Goal: Information Seeking & Learning: Learn about a topic

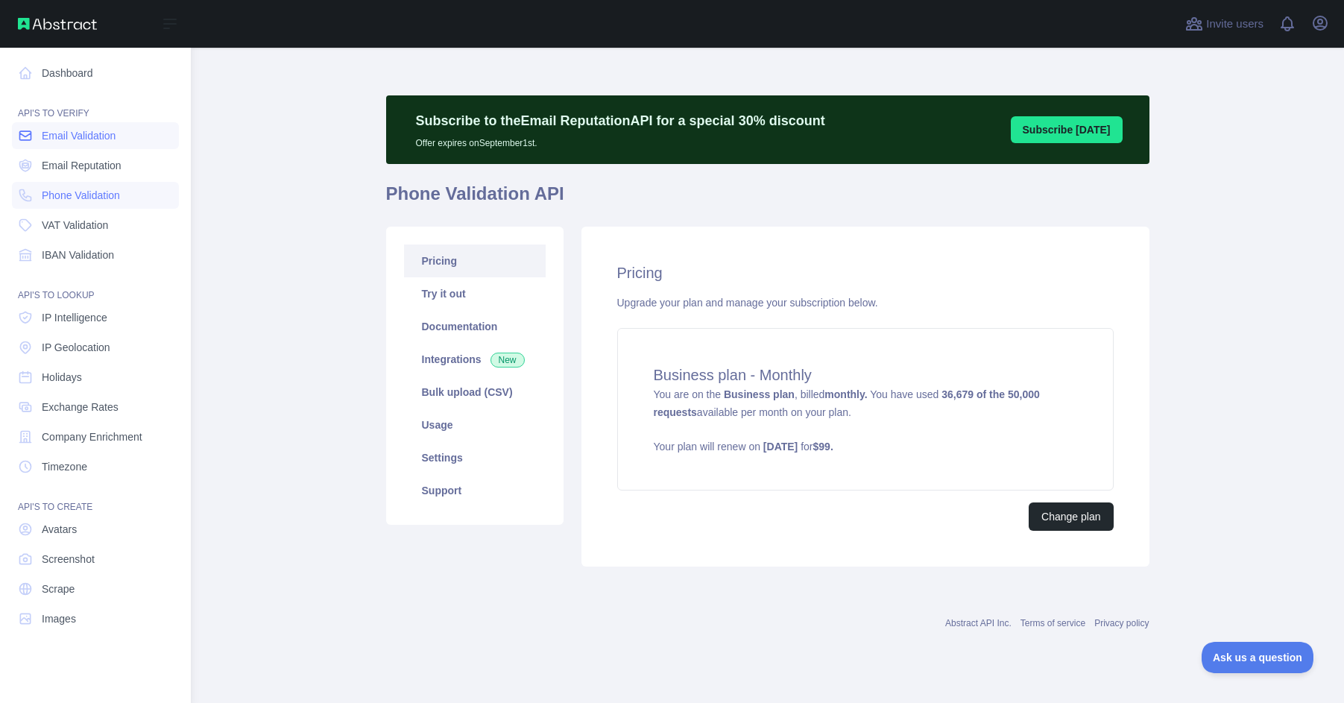
click at [81, 135] on span "Email Validation" at bounding box center [79, 135] width 74 height 15
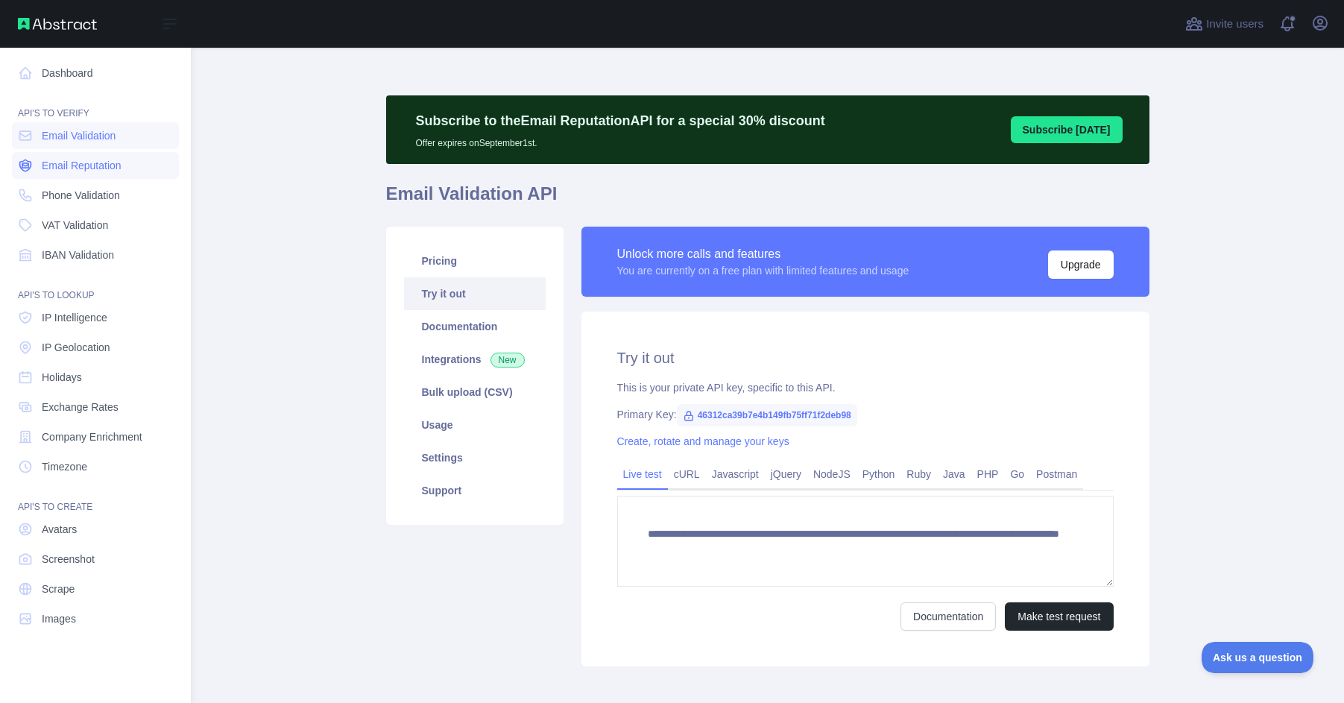
click at [86, 163] on span "Email Reputation" at bounding box center [82, 165] width 80 height 15
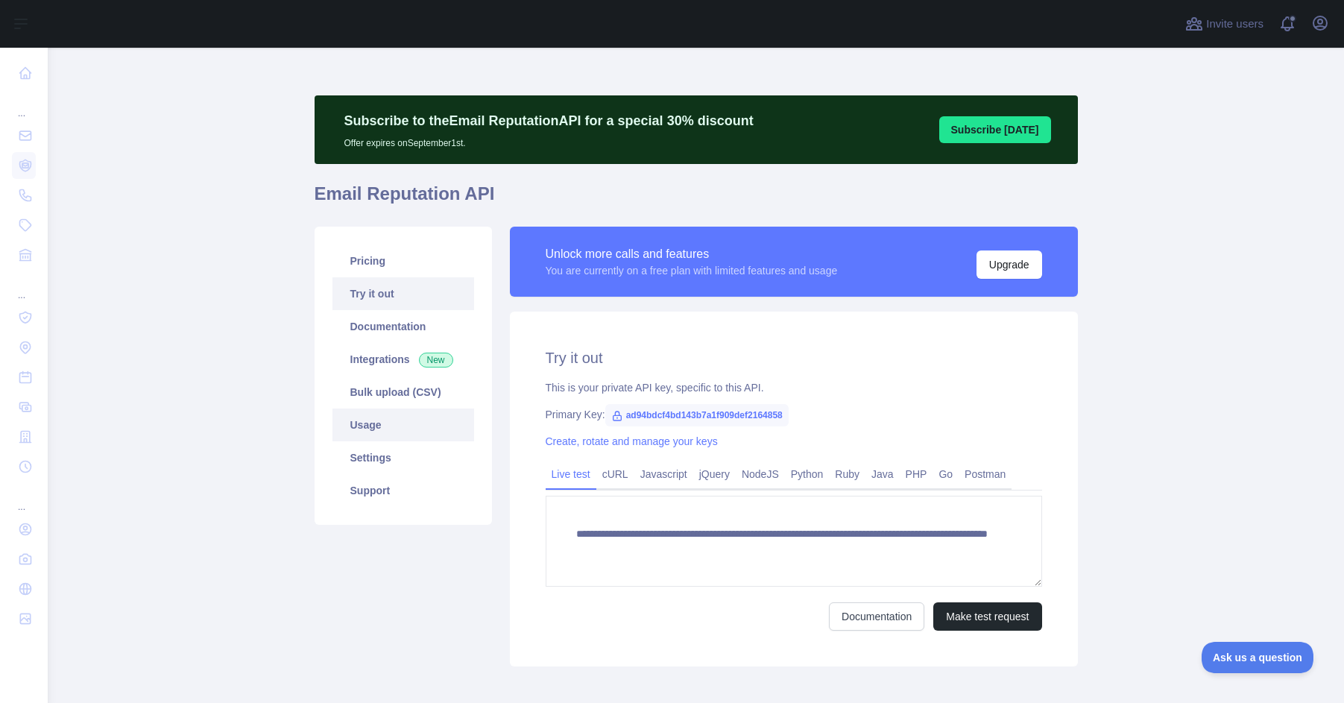
click at [365, 423] on link "Usage" at bounding box center [404, 425] width 142 height 33
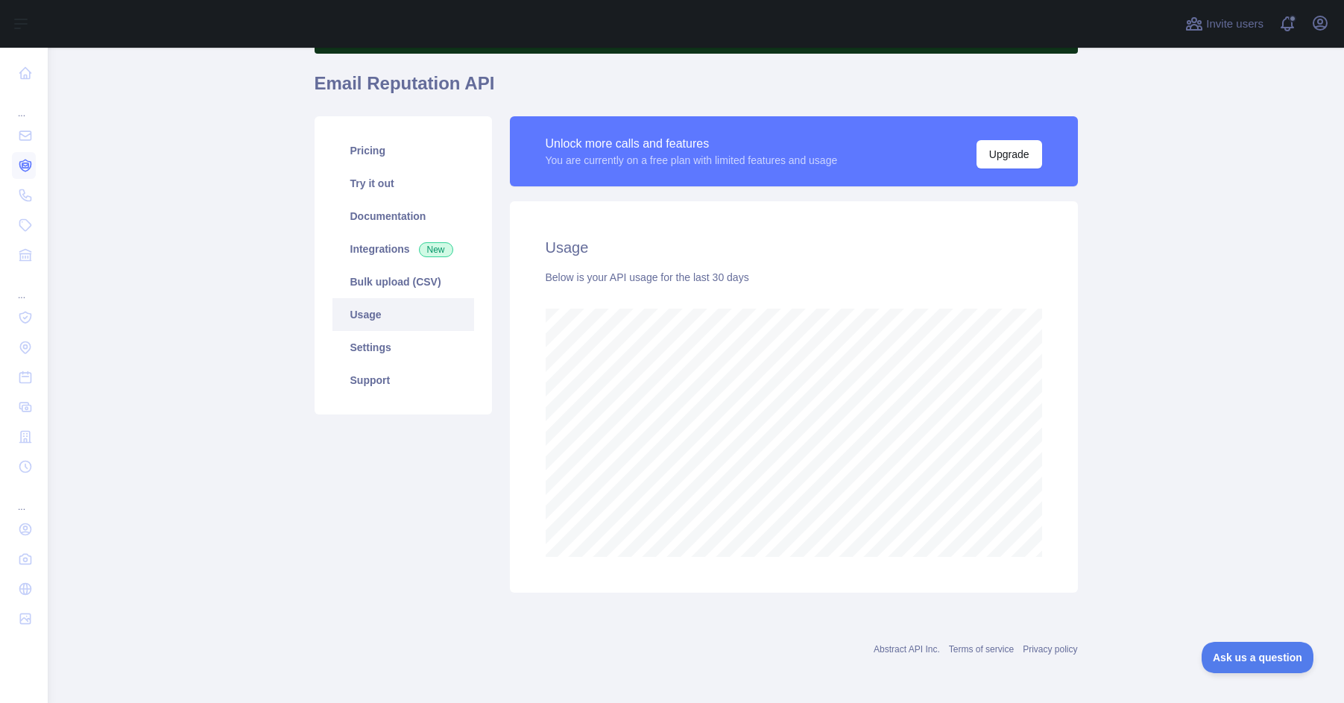
scroll to position [745018, 744531]
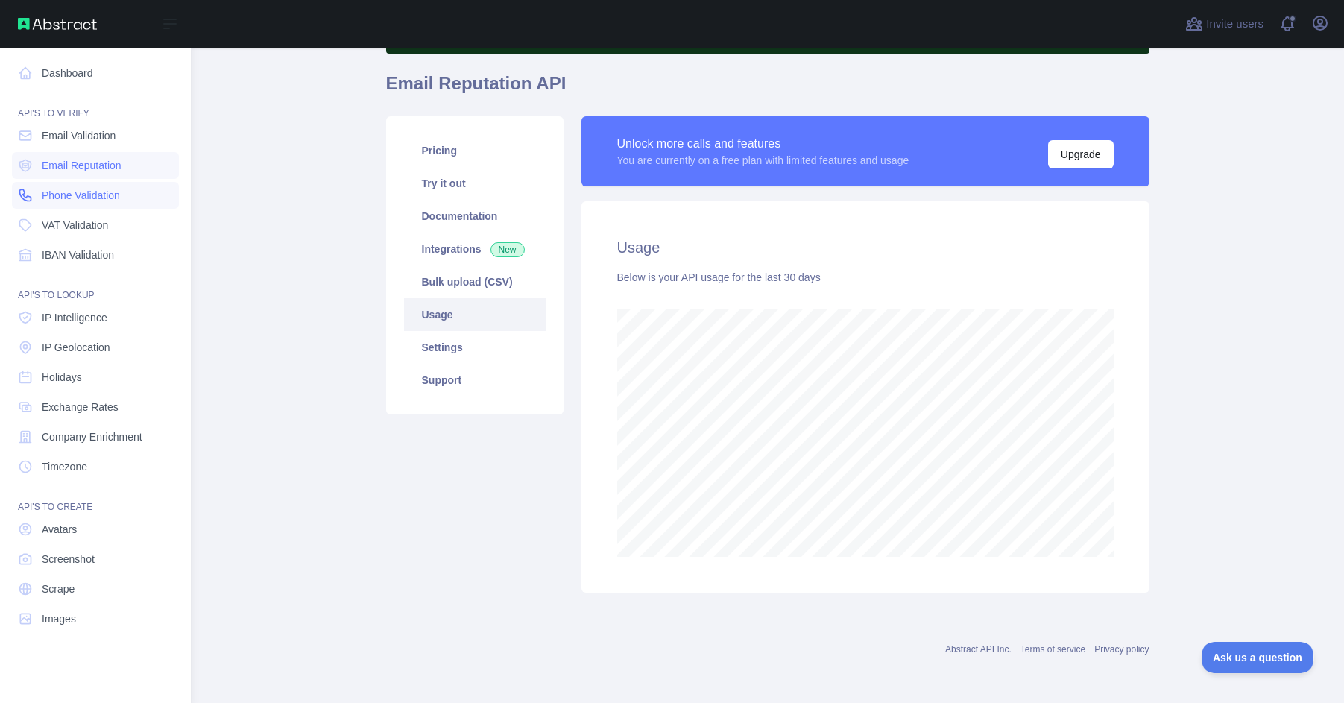
click at [45, 196] on span "Phone Validation" at bounding box center [81, 195] width 78 height 15
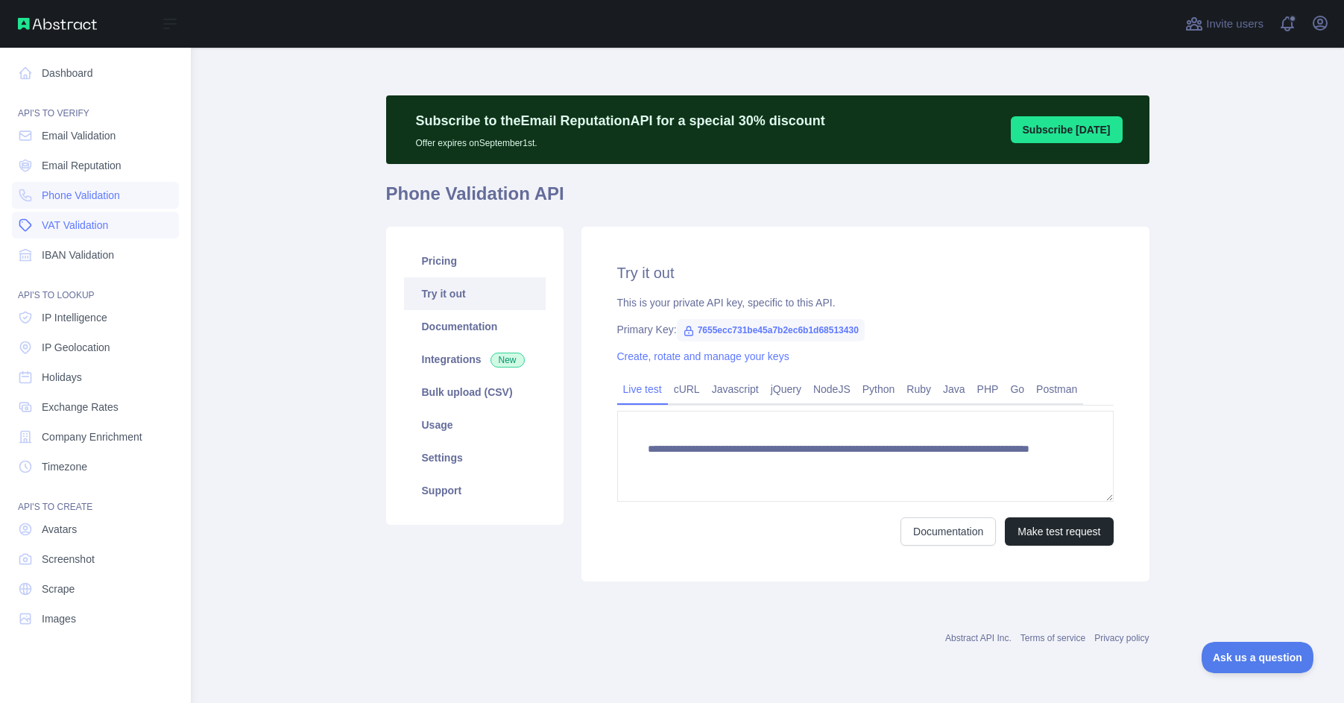
click at [57, 226] on span "VAT Validation" at bounding box center [75, 225] width 66 height 15
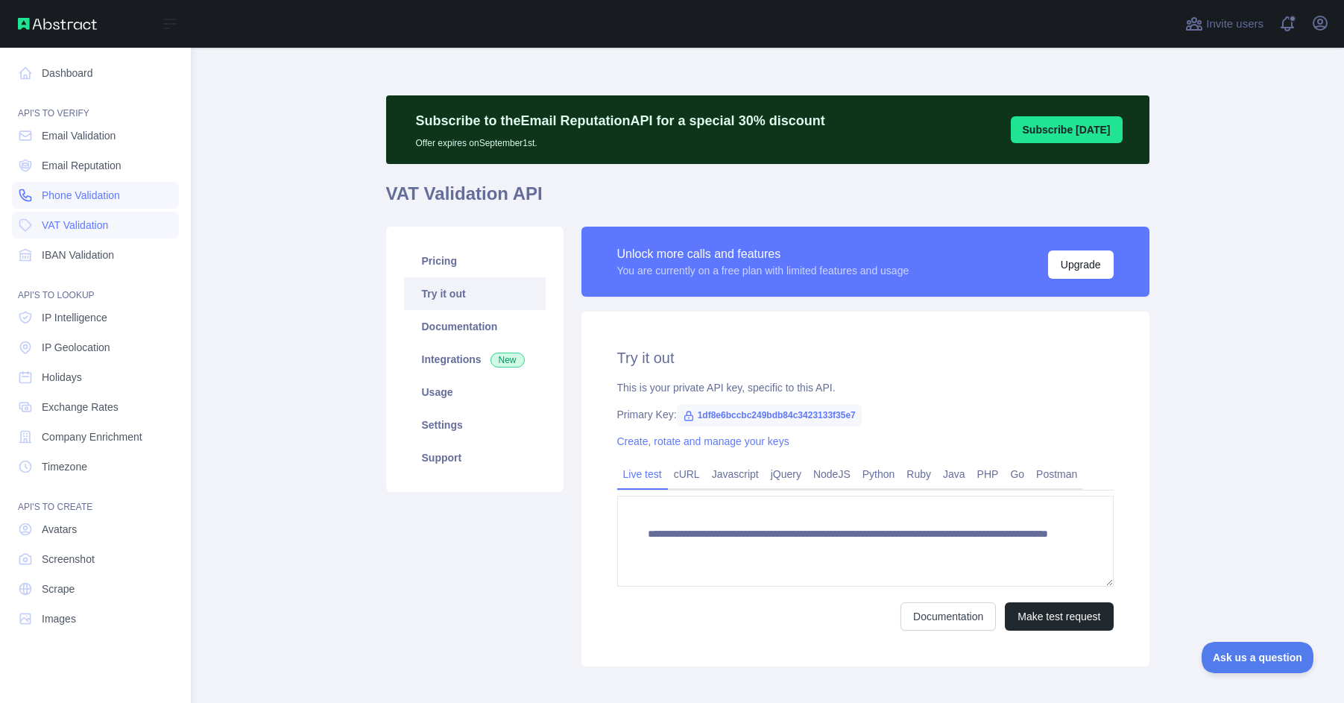
click at [63, 201] on span "Phone Validation" at bounding box center [81, 195] width 78 height 15
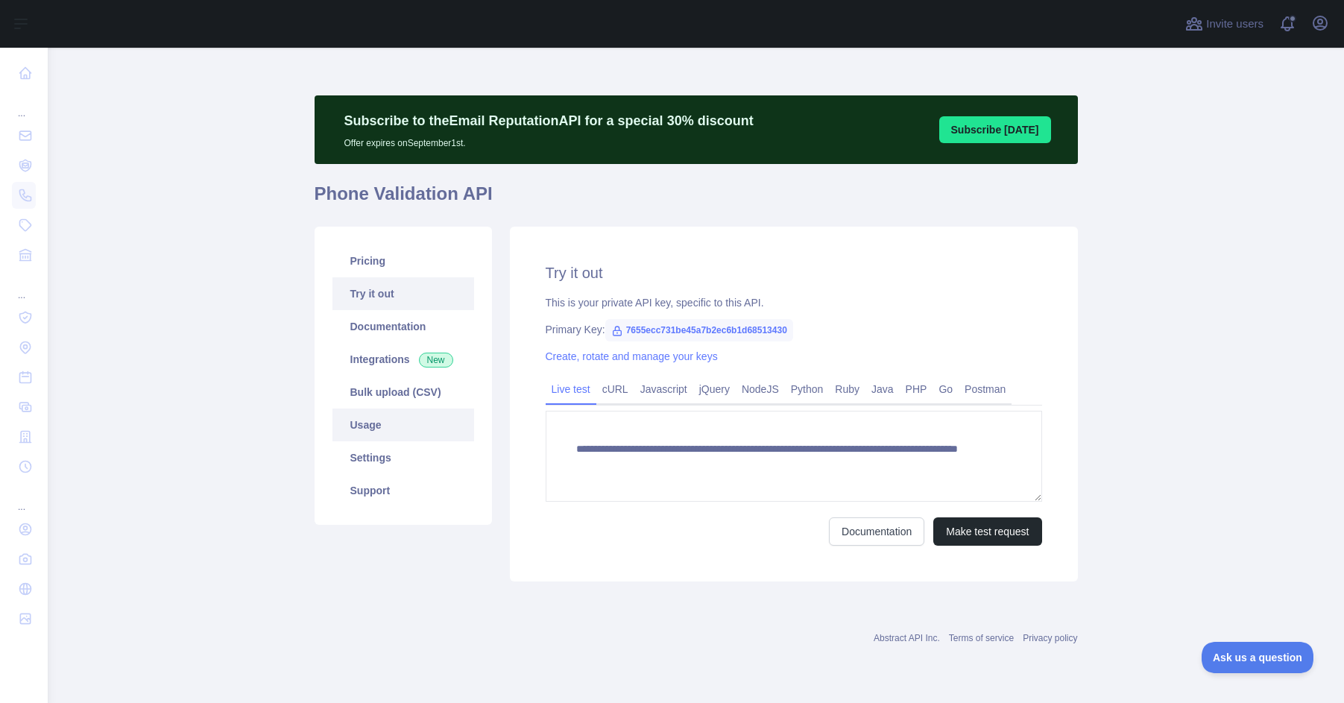
click at [362, 418] on link "Usage" at bounding box center [404, 425] width 142 height 33
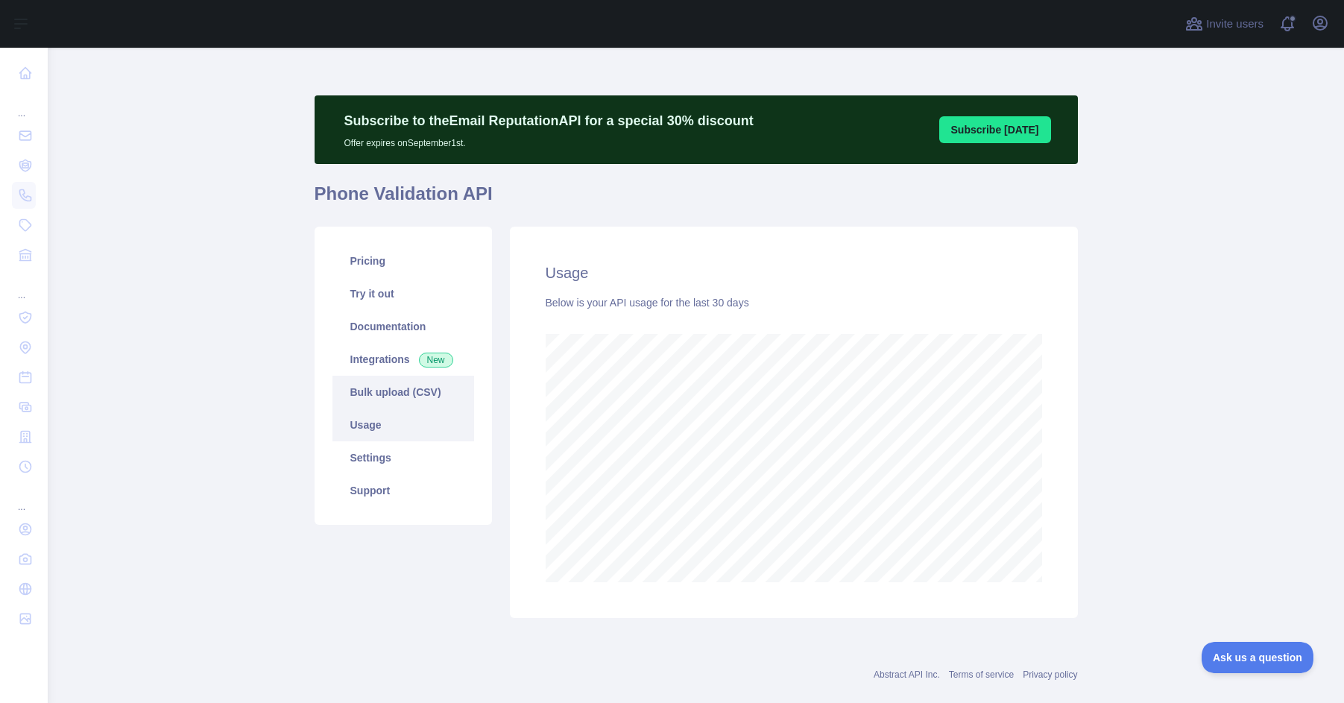
scroll to position [655, 1286]
click at [350, 278] on link "Try it out" at bounding box center [404, 293] width 142 height 33
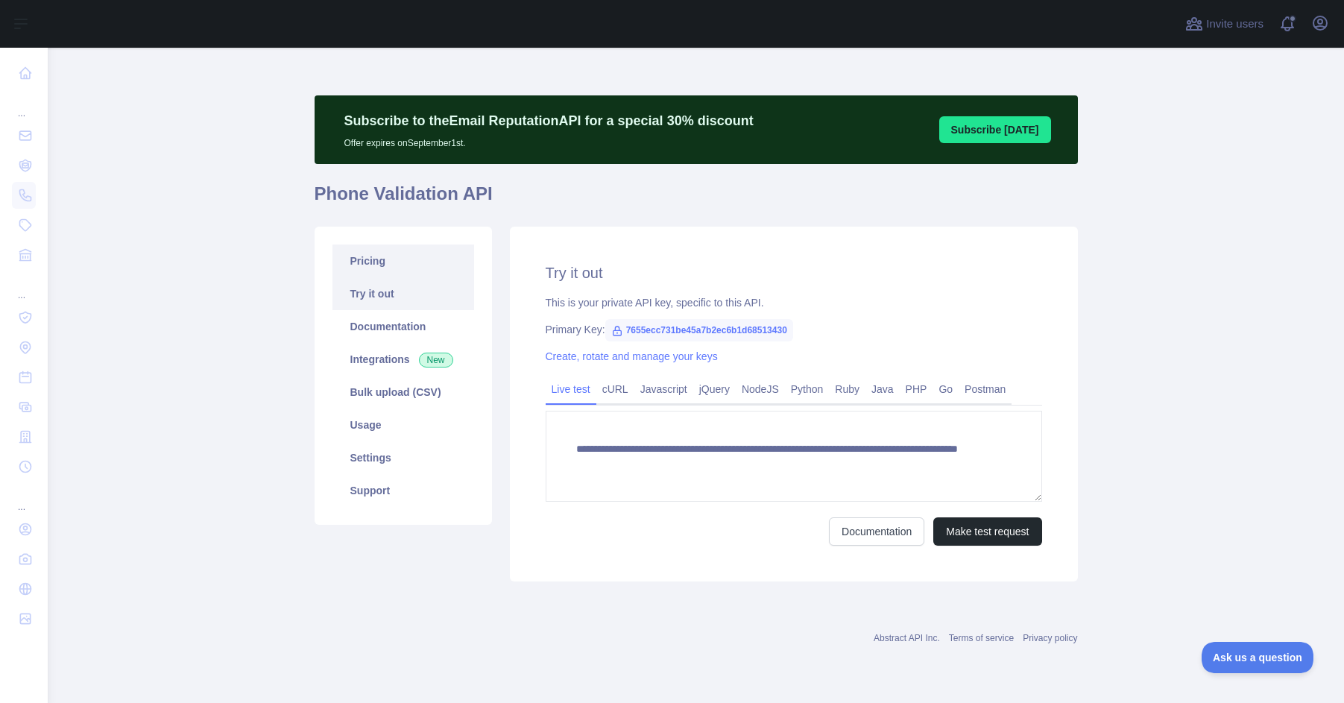
click at [353, 259] on link "Pricing" at bounding box center [404, 261] width 142 height 33
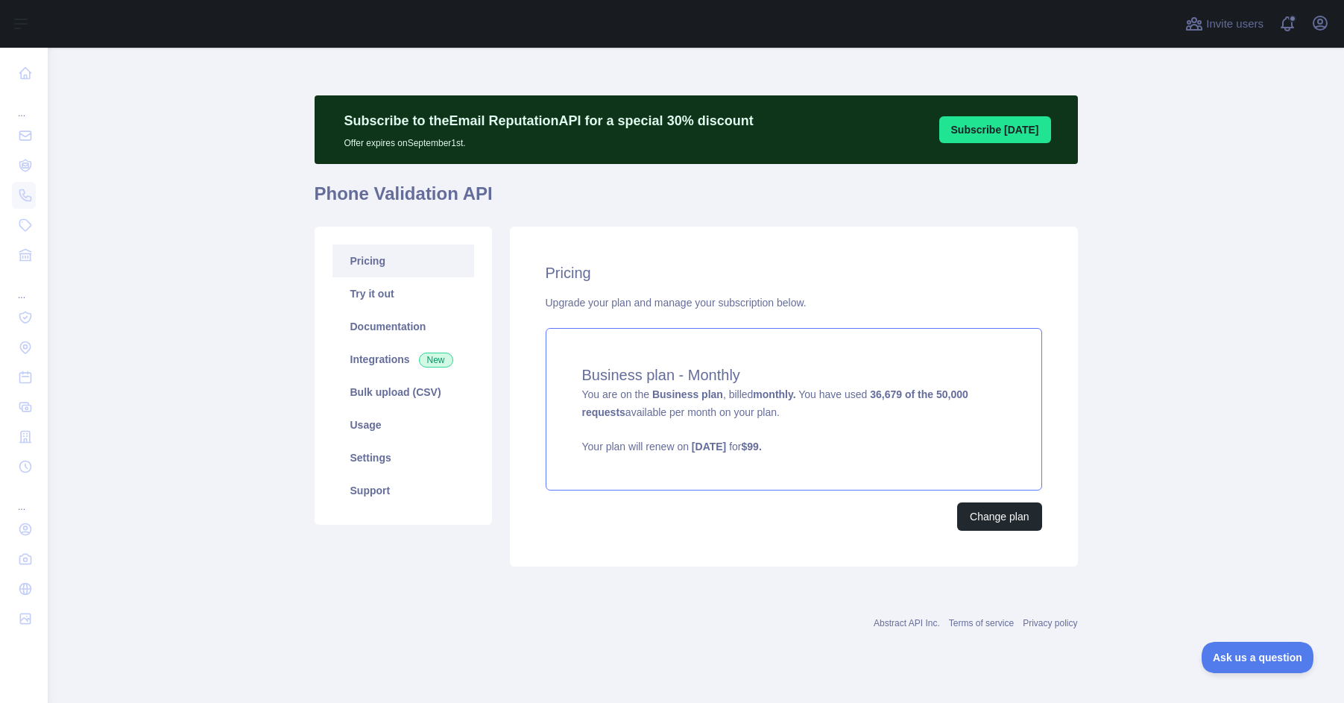
click at [728, 424] on div "Business plan - Monthly You are on the Business plan , billed monthly. You have…" at bounding box center [794, 409] width 497 height 163
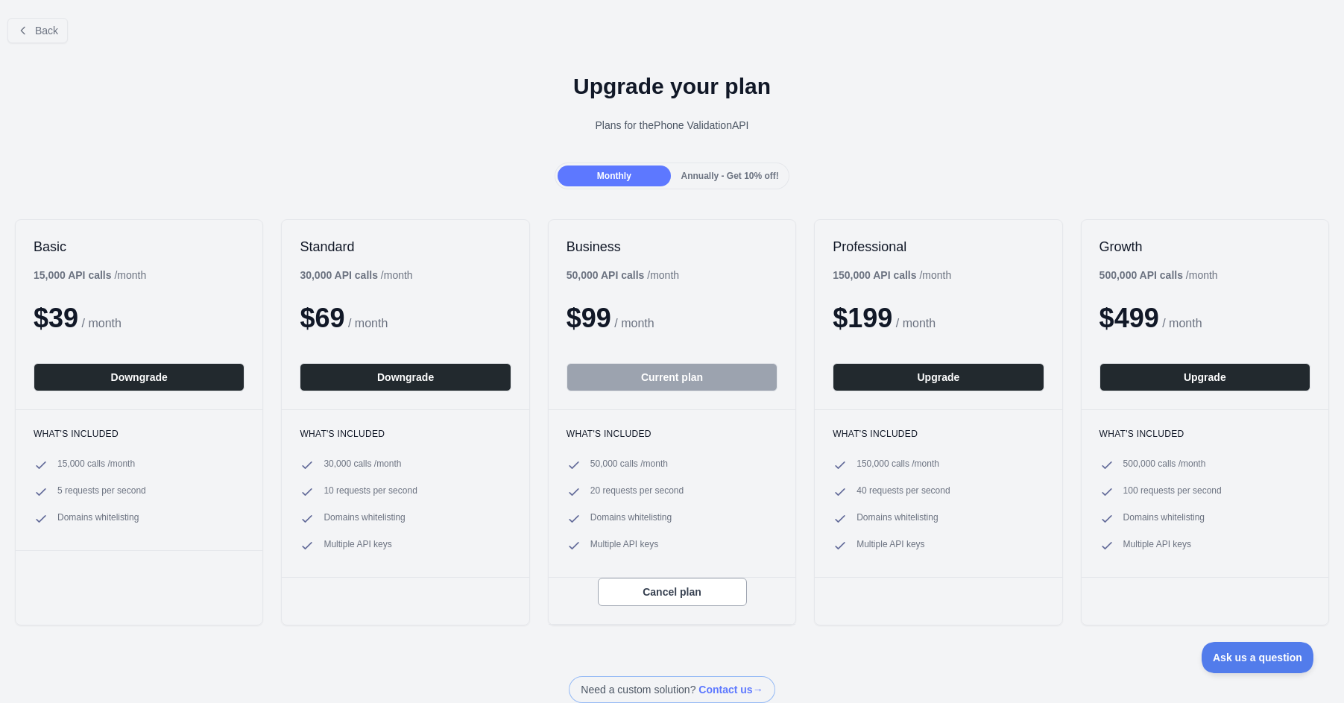
click at [617, 492] on span "20 requests per second" at bounding box center [637, 492] width 93 height 15
click at [606, 491] on span "20 requests per second" at bounding box center [637, 492] width 93 height 15
